Goal: Find specific page/section: Find specific page/section

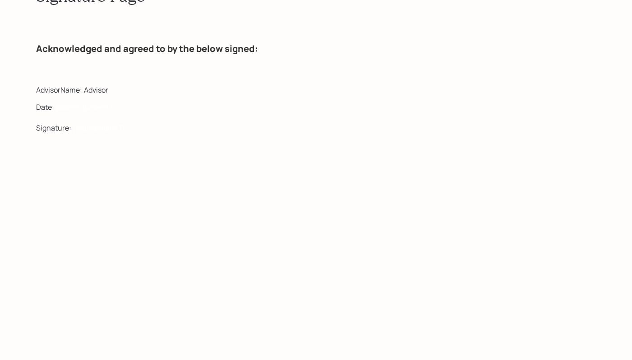
scroll to position [4362, 0]
